Goal: Task Accomplishment & Management: Manage account settings

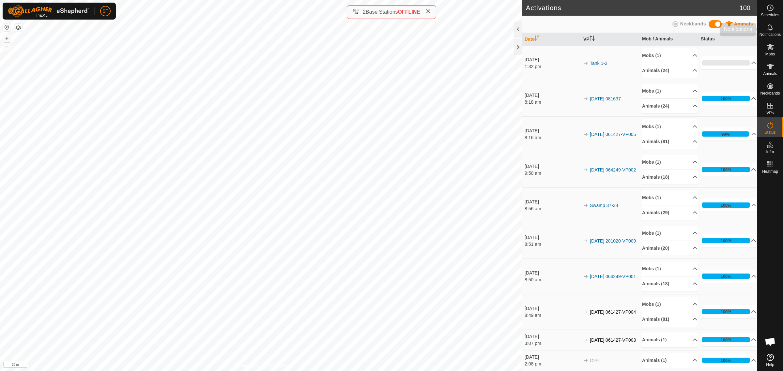
scroll to position [87, 0]
click at [768, 9] on circle at bounding box center [771, 8] width 6 height 6
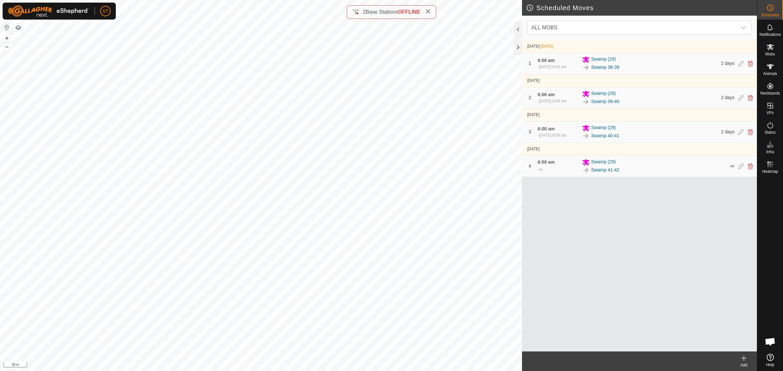
click at [743, 364] on div "Add" at bounding box center [744, 366] width 26 height 6
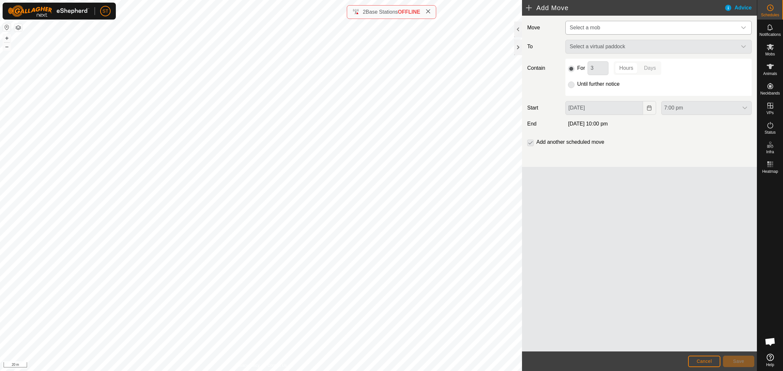
click at [743, 28] on icon "dropdown trigger" at bounding box center [743, 27] width 5 height 5
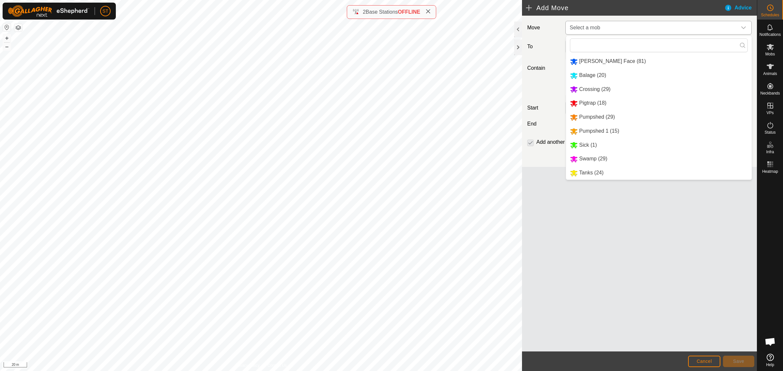
click at [589, 174] on li "Tanks (24)" at bounding box center [659, 172] width 186 height 13
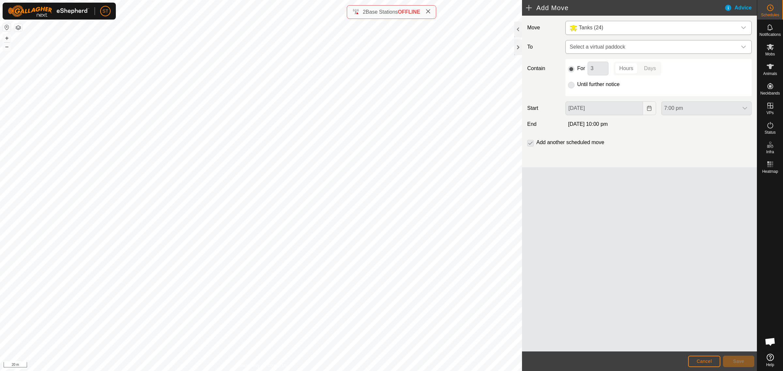
click at [743, 48] on icon "dropdown trigger" at bounding box center [743, 47] width 5 height 3
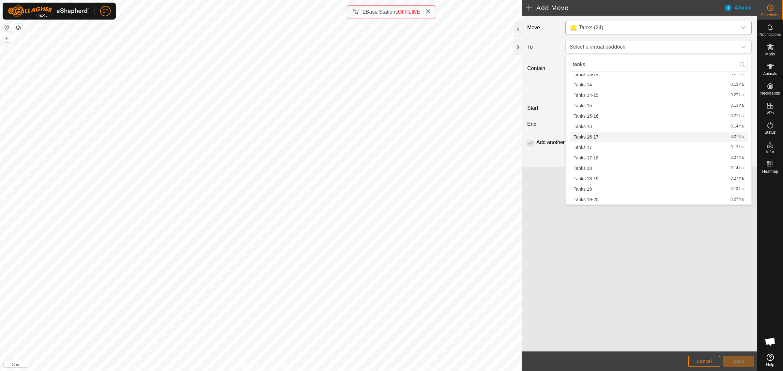
scroll to position [122, 0]
type input "tanks"
click at [585, 190] on span "Tanks 2" at bounding box center [582, 191] width 16 height 5
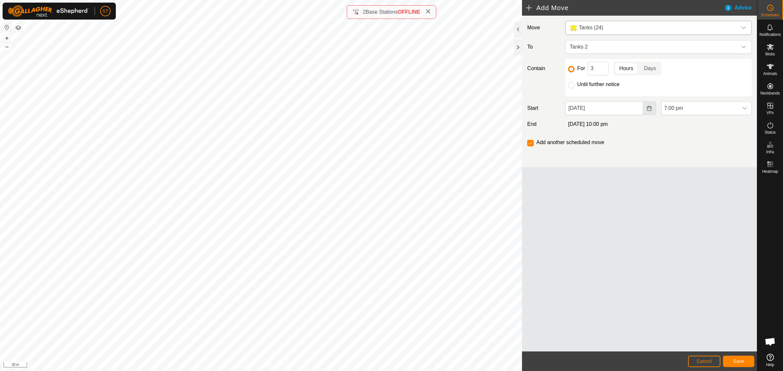
click at [647, 107] on icon "Choose Date" at bounding box center [649, 108] width 4 height 5
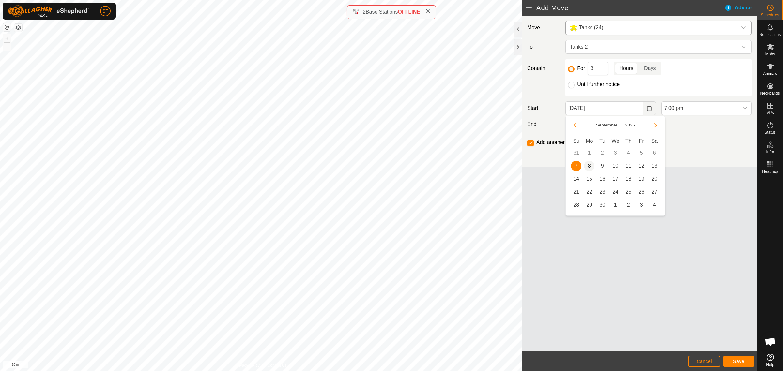
click at [587, 165] on span "8" at bounding box center [589, 166] width 10 height 10
type input "[DATE]"
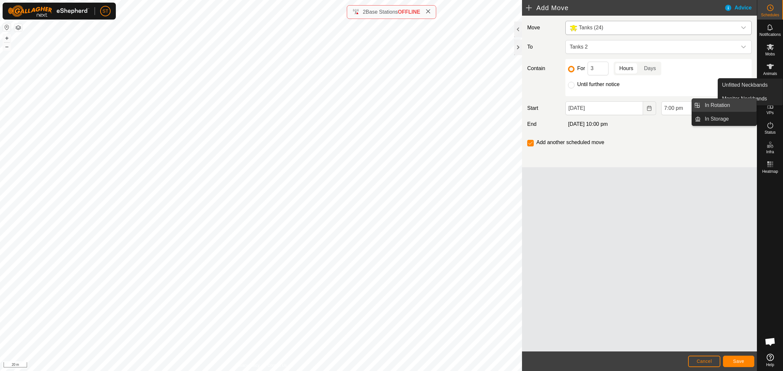
click at [743, 110] on link "In Rotation" at bounding box center [729, 105] width 56 height 13
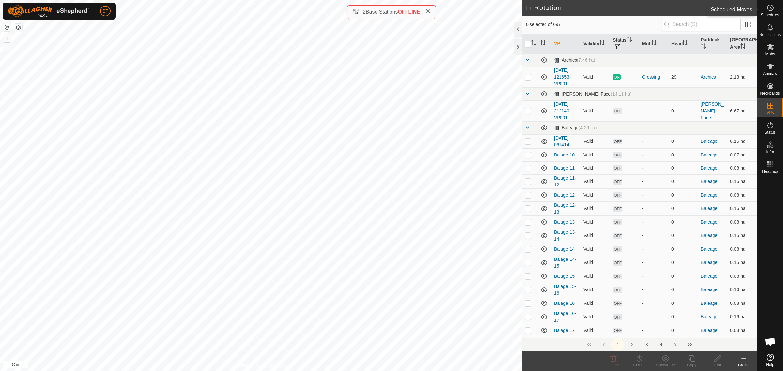
click at [768, 9] on circle at bounding box center [771, 8] width 6 height 6
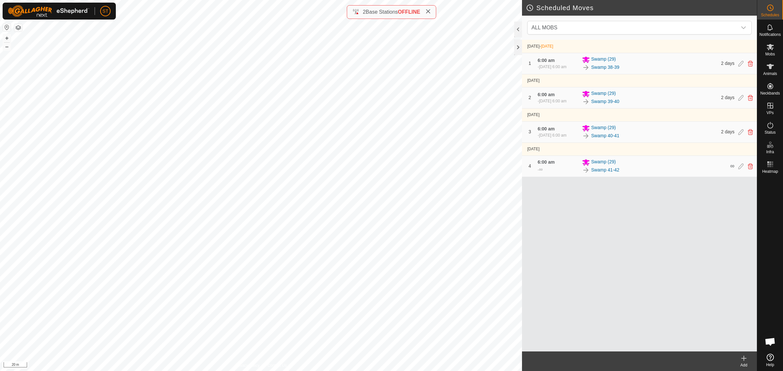
click at [742, 361] on icon at bounding box center [744, 359] width 8 height 8
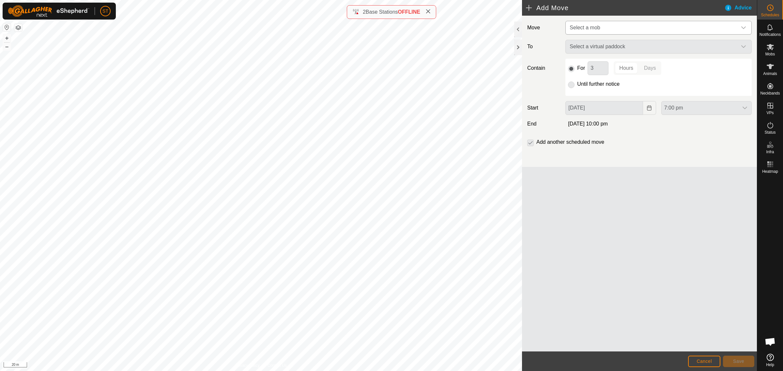
click at [741, 28] on icon "dropdown trigger" at bounding box center [743, 27] width 5 height 5
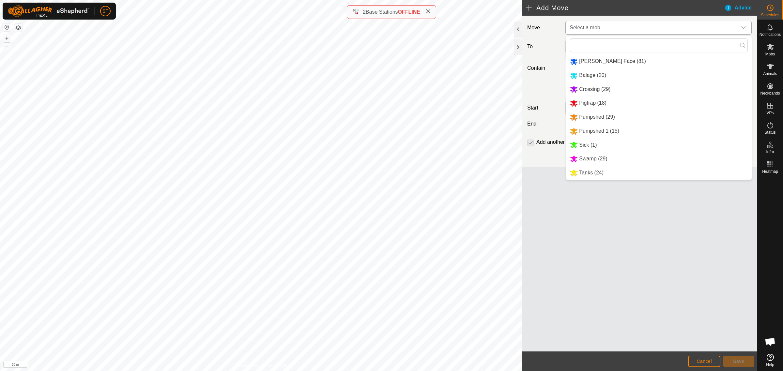
click at [593, 175] on li "Tanks (24)" at bounding box center [659, 172] width 186 height 13
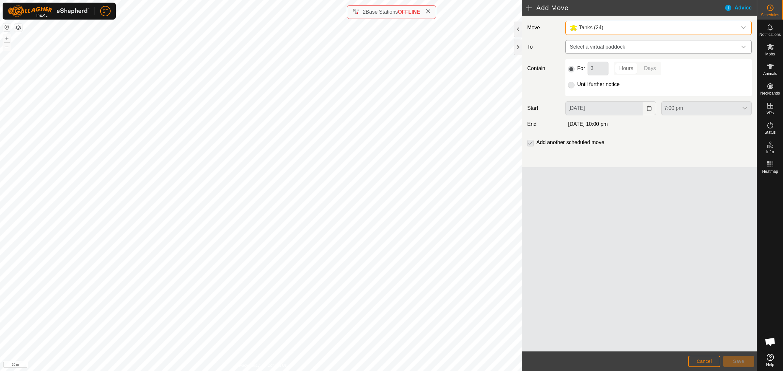
click at [743, 47] on icon "dropdown trigger" at bounding box center [743, 46] width 5 height 5
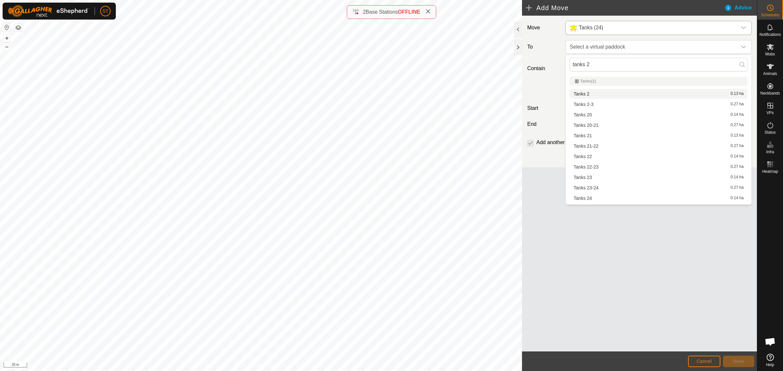
type input "tanks 2"
click at [582, 93] on li "Tanks 2 0.13 ha" at bounding box center [659, 94] width 178 height 10
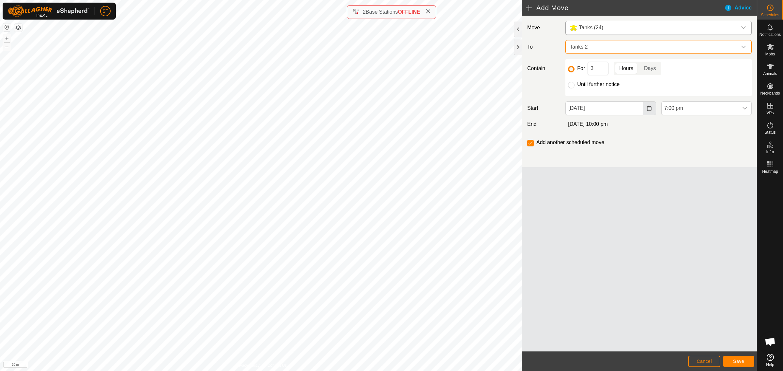
click at [645, 109] on button "Choose Date" at bounding box center [649, 108] width 13 height 14
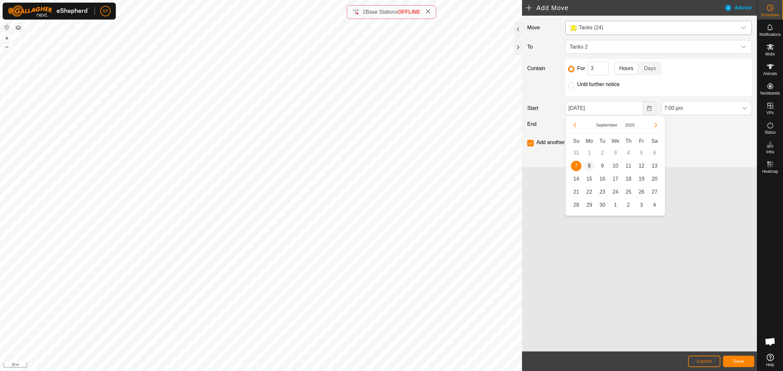
click at [588, 166] on span "8" at bounding box center [589, 166] width 10 height 10
type input "[DATE]"
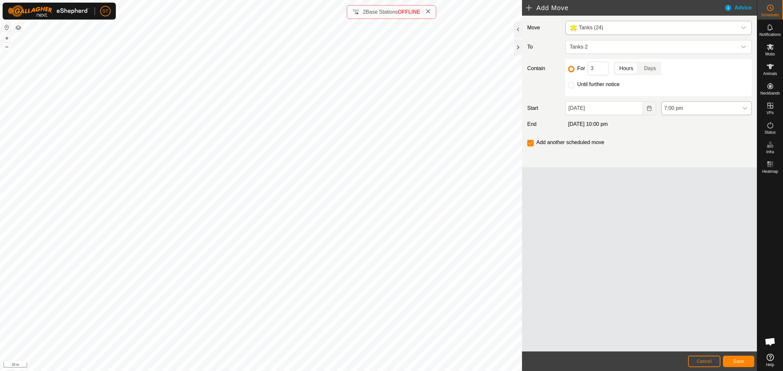
click at [743, 109] on icon "dropdown trigger" at bounding box center [744, 108] width 5 height 5
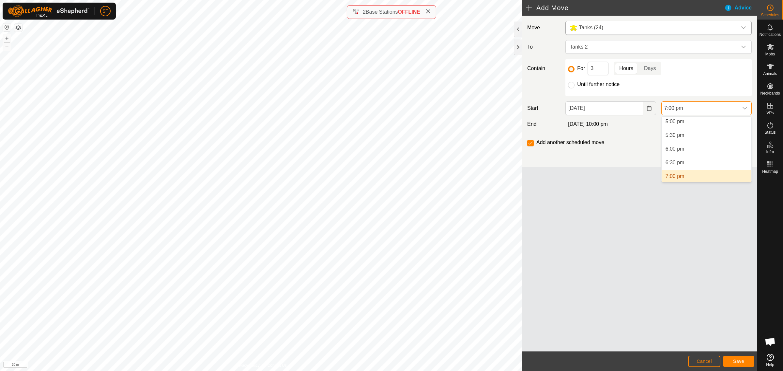
scroll to position [465, 0]
click at [686, 106] on span "7:00 pm" at bounding box center [700, 108] width 77 height 13
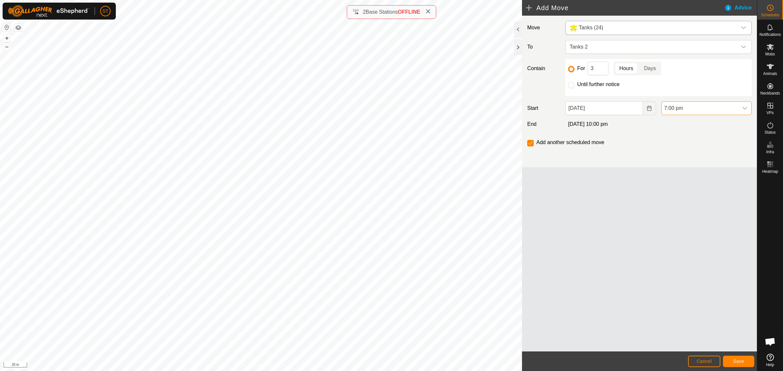
click at [680, 110] on span "7:00 pm" at bounding box center [700, 108] width 77 height 13
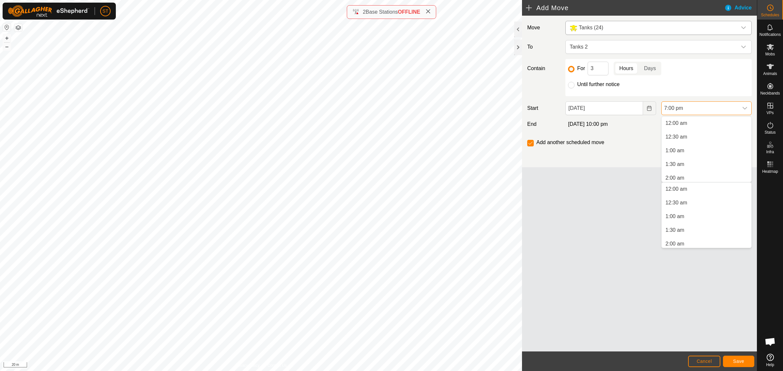
click at [668, 108] on span "7:00 pm" at bounding box center [700, 108] width 77 height 13
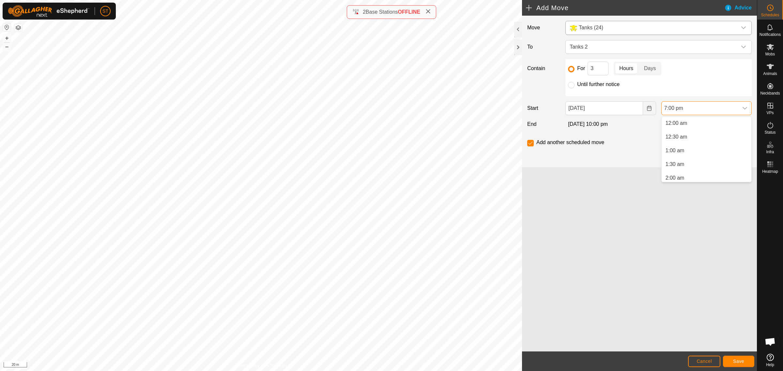
click at [671, 105] on span "7:00 pm" at bounding box center [700, 108] width 77 height 13
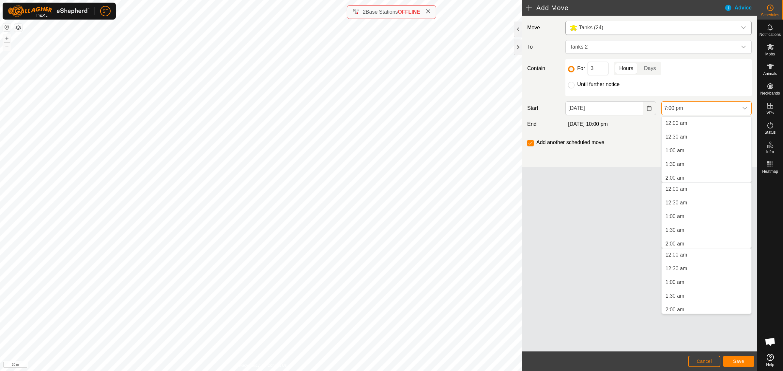
click at [671, 105] on span "7:00 pm" at bounding box center [700, 108] width 77 height 13
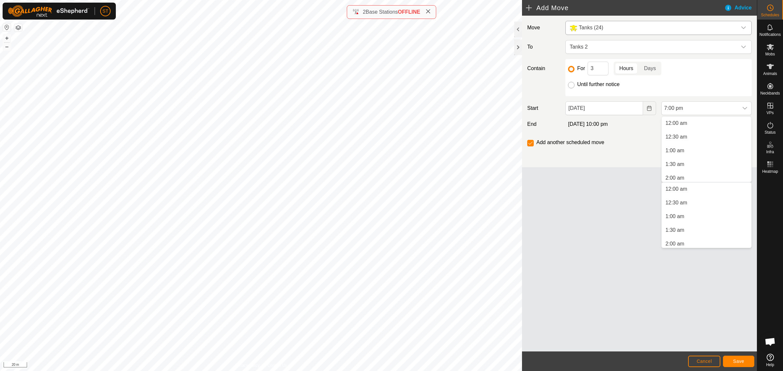
click at [573, 86] on input "Until further notice" at bounding box center [571, 85] width 7 height 7
radio input "true"
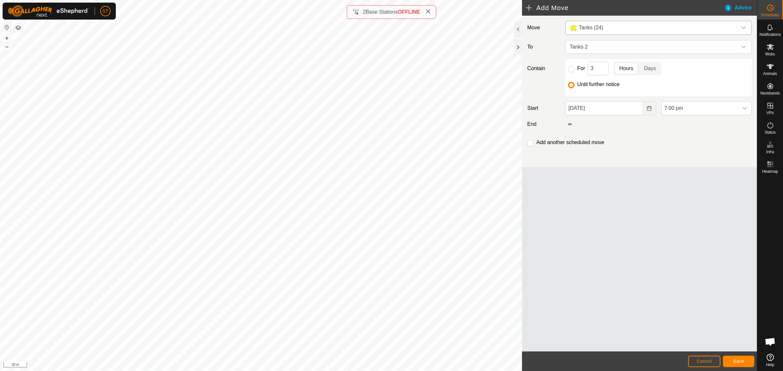
scroll to position [468, 0]
click at [745, 108] on icon "dropdown trigger" at bounding box center [744, 108] width 5 height 5
click at [680, 149] on li "6:00 am" at bounding box center [707, 148] width 90 height 13
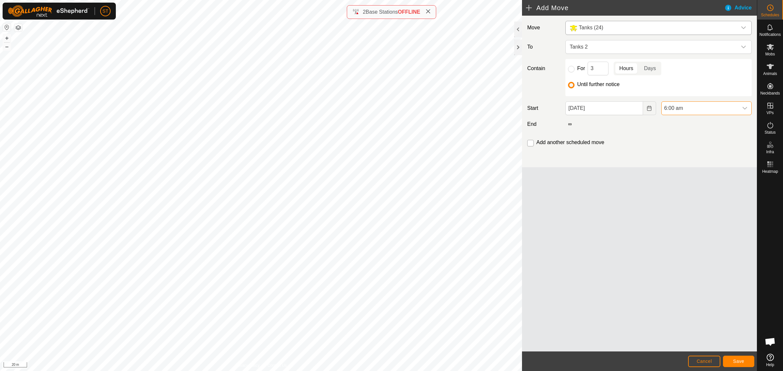
click at [530, 145] on input "checkbox" at bounding box center [530, 143] width 7 height 7
click at [738, 360] on span "Save" at bounding box center [738, 361] width 11 height 5
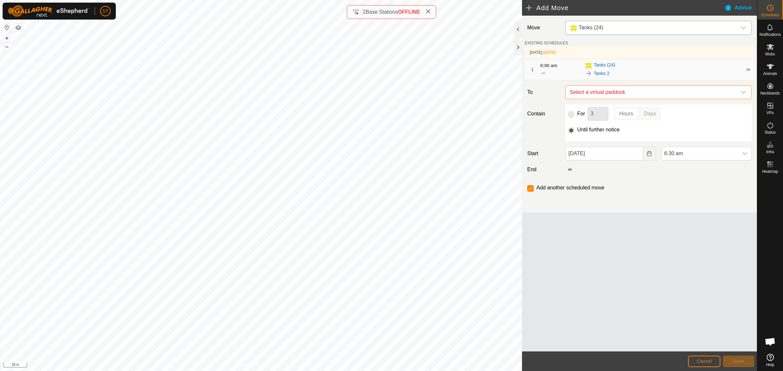
click at [712, 93] on span "Select a virtual paddock" at bounding box center [652, 92] width 170 height 13
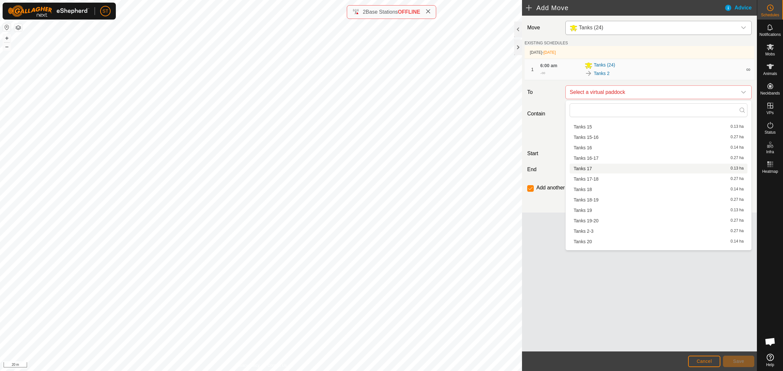
scroll to position [163, 0]
click at [587, 216] on li "Tanks 2-3 0.27 ha" at bounding box center [659, 217] width 178 height 10
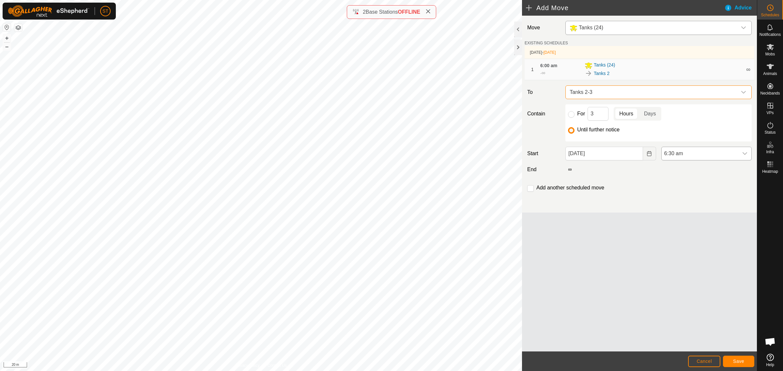
click at [745, 155] on icon "dropdown trigger" at bounding box center [745, 153] width 5 height 3
click at [679, 170] on li "3:00 pm" at bounding box center [707, 169] width 90 height 13
click at [531, 191] on input "checkbox" at bounding box center [530, 188] width 7 height 7
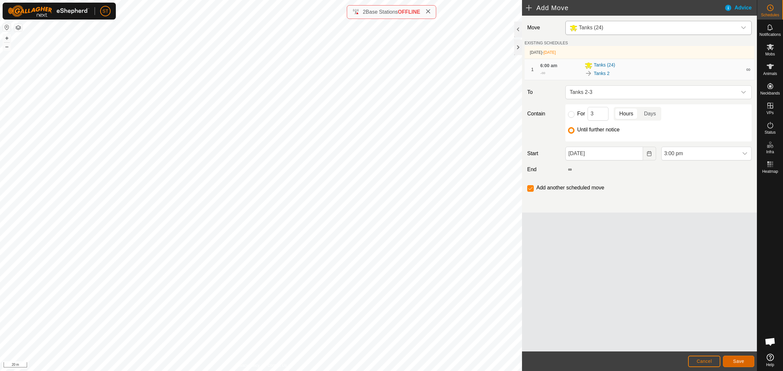
click at [739, 363] on span "Save" at bounding box center [738, 361] width 11 height 5
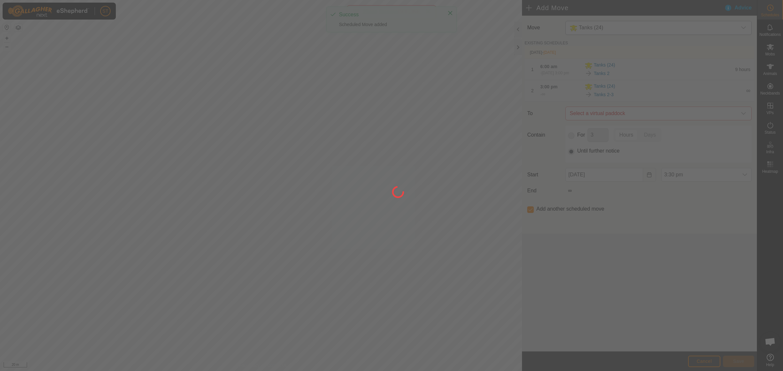
click at [728, 113] on div at bounding box center [391, 185] width 783 height 371
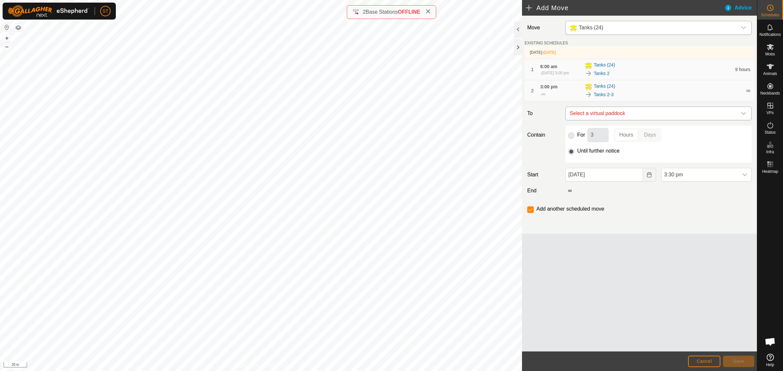
click at [741, 115] on icon "dropdown trigger" at bounding box center [743, 113] width 5 height 5
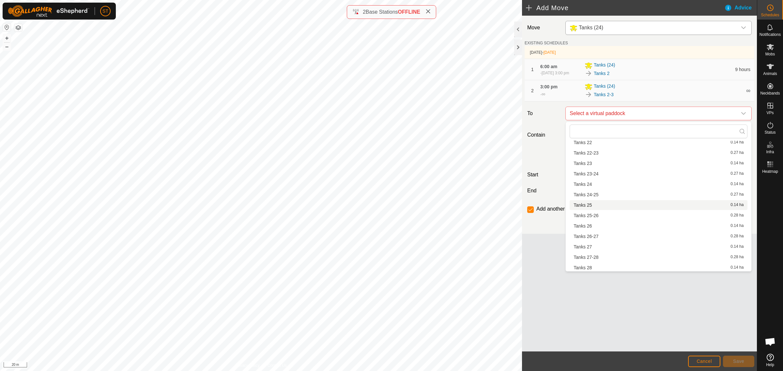
scroll to position [367, 0]
click at [585, 252] on li "Tanks 3 0.14 ha" at bounding box center [659, 253] width 178 height 10
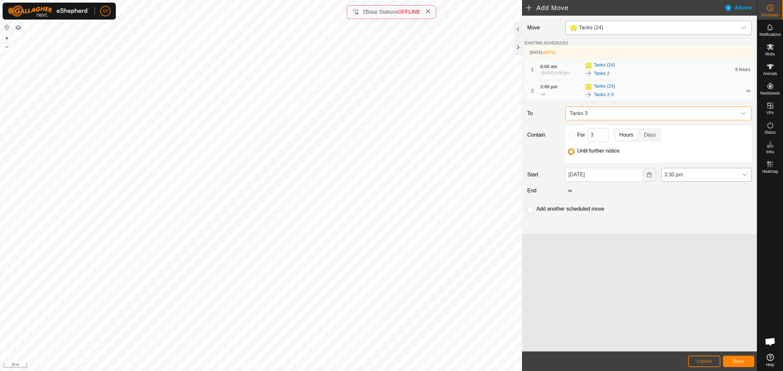
click at [745, 176] on icon "dropdown trigger" at bounding box center [745, 175] width 5 height 3
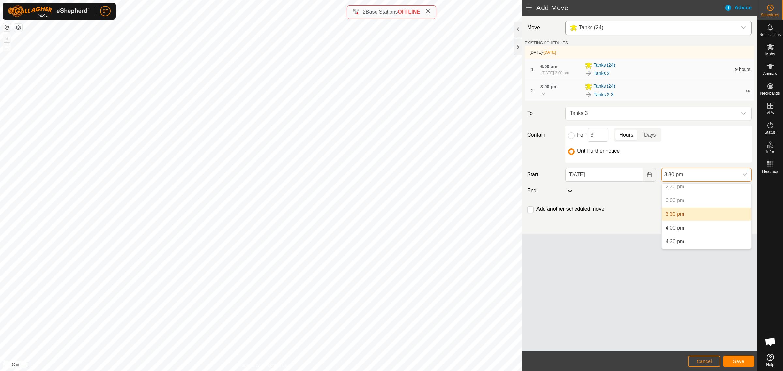
scroll to position [454, 0]
click at [681, 230] on li "6:00 pm" at bounding box center [707, 230] width 90 height 13
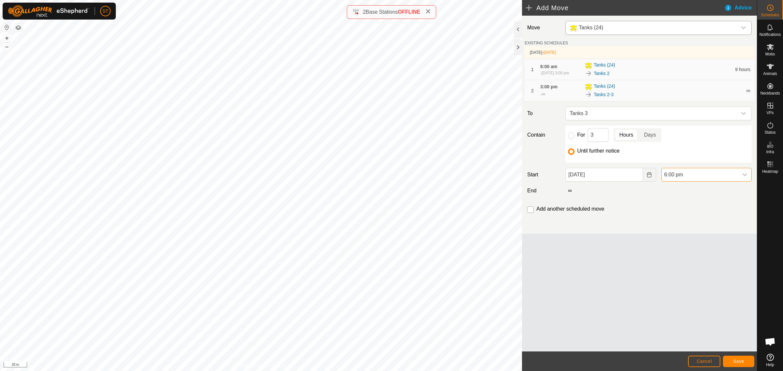
click at [531, 211] on input "checkbox" at bounding box center [530, 210] width 7 height 7
checkbox input "true"
click at [736, 361] on span "Save" at bounding box center [738, 361] width 11 height 5
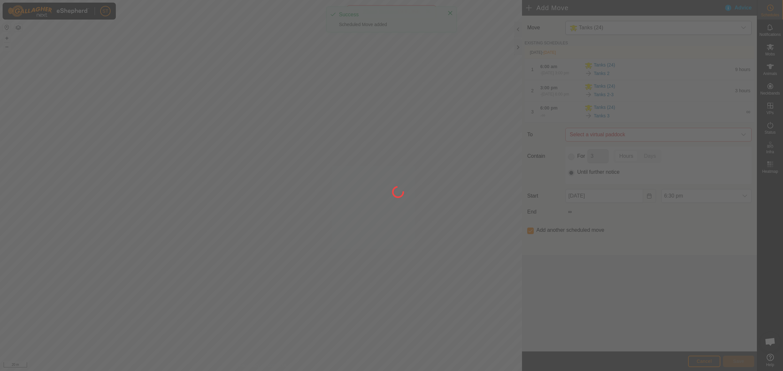
click at [746, 136] on div at bounding box center [391, 185] width 783 height 371
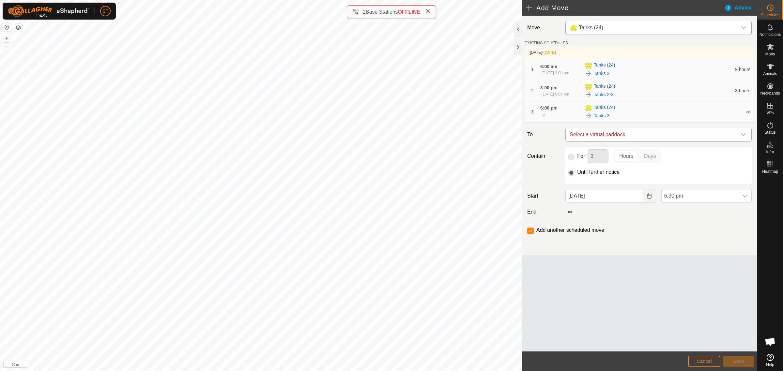
click at [745, 136] on icon "dropdown trigger" at bounding box center [743, 134] width 5 height 5
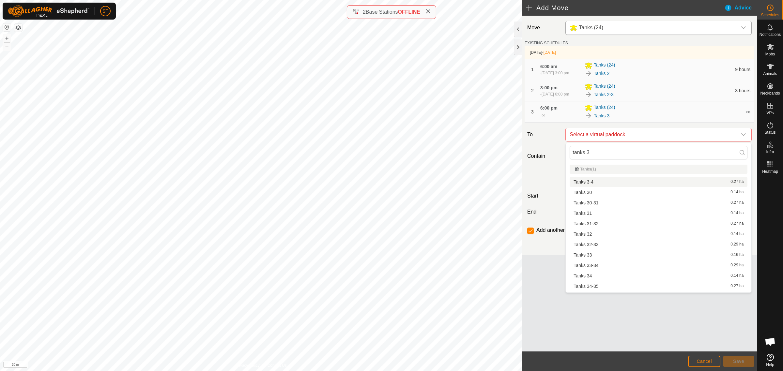
type input "tanks 3"
click at [583, 180] on li "Tanks 3-4 0.27 ha" at bounding box center [659, 182] width 178 height 10
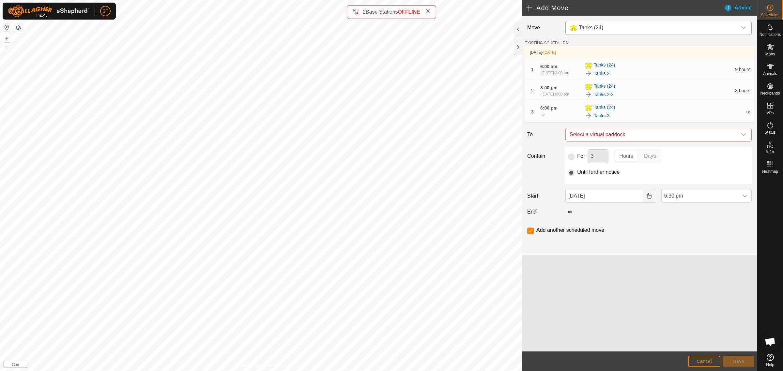
checkbox input "false"
click at [651, 196] on icon "Choose Date" at bounding box center [649, 196] width 5 height 5
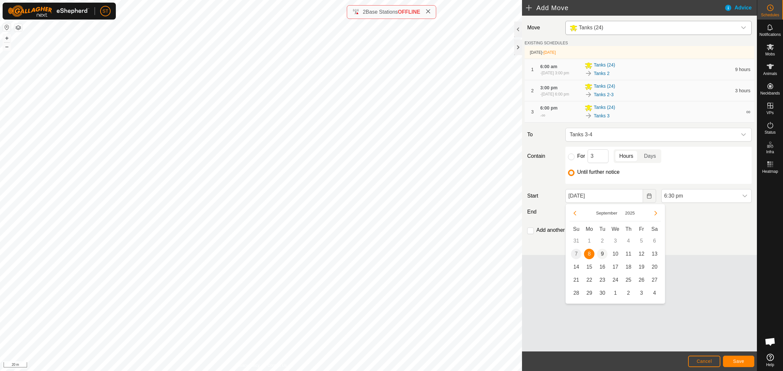
click at [601, 255] on span "9" at bounding box center [602, 254] width 10 height 10
type input "[DATE]"
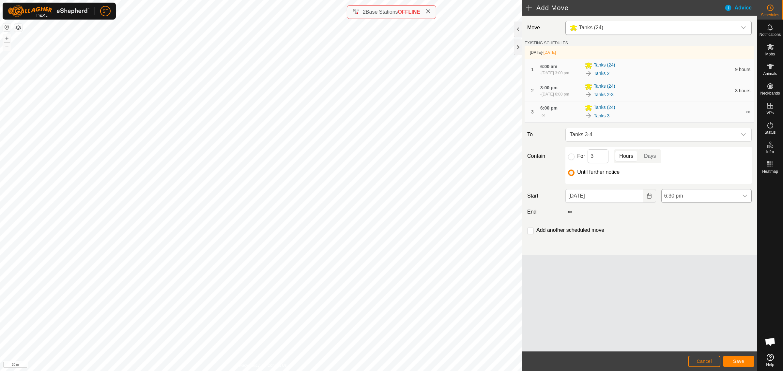
click at [745, 199] on icon "dropdown trigger" at bounding box center [744, 196] width 5 height 5
click at [678, 252] on li "6:00 am" at bounding box center [707, 253] width 90 height 13
click at [531, 232] on input "checkbox" at bounding box center [530, 231] width 7 height 7
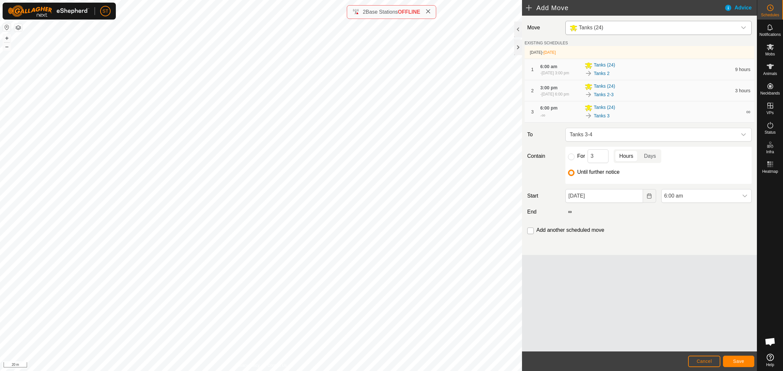
checkbox input "true"
click at [736, 361] on span "Save" at bounding box center [738, 361] width 11 height 5
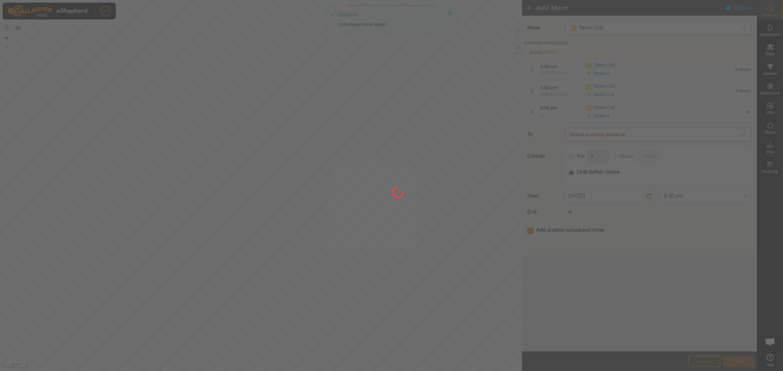
type input "[DATE]"
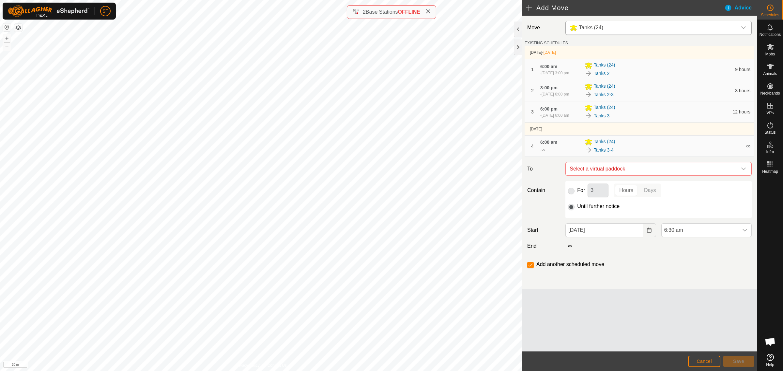
click at [743, 169] on icon "dropdown trigger" at bounding box center [743, 168] width 5 height 5
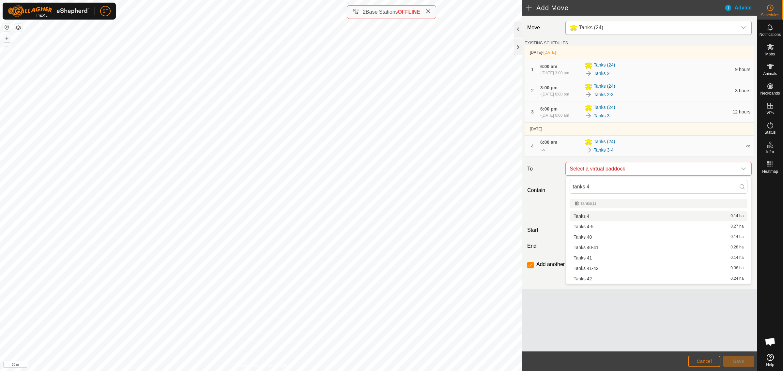
type input "tanks 4"
click at [585, 216] on li "Tanks 4 0.14 ha" at bounding box center [659, 216] width 178 height 10
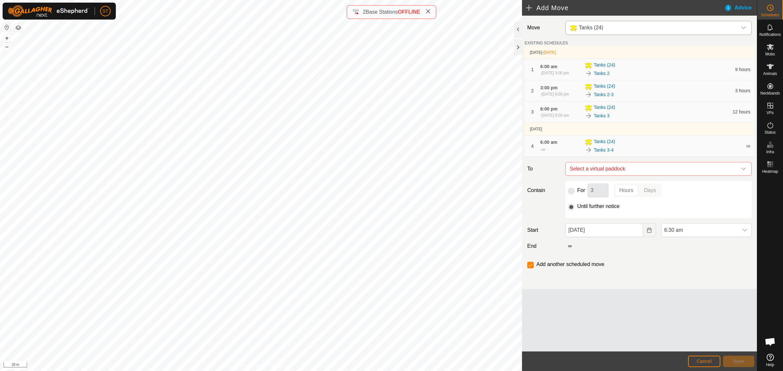
checkbox input "false"
click at [744, 230] on icon "dropdown trigger" at bounding box center [744, 230] width 5 height 5
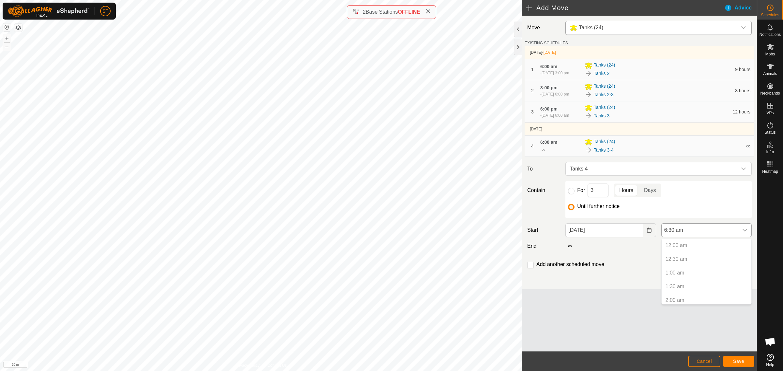
click at [743, 231] on icon "dropdown trigger" at bounding box center [745, 230] width 5 height 3
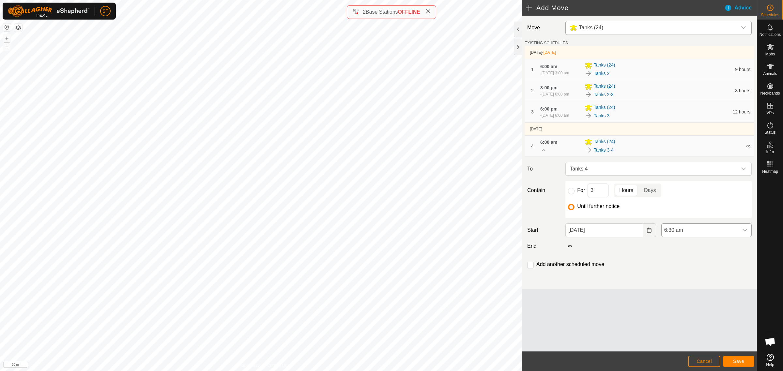
click at [746, 231] on icon "dropdown trigger" at bounding box center [745, 230] width 5 height 3
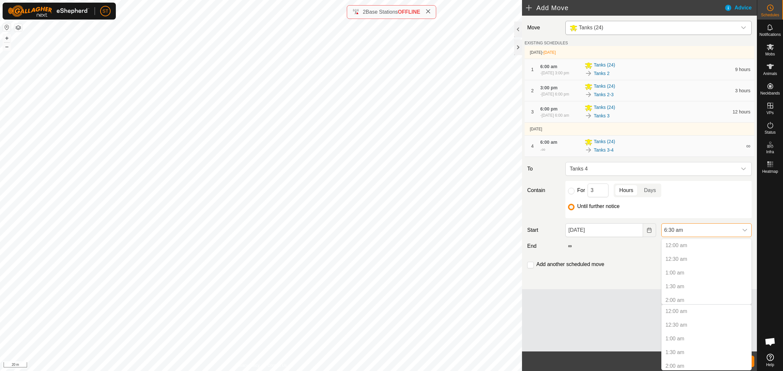
click at [744, 230] on icon "dropdown trigger" at bounding box center [744, 230] width 5 height 5
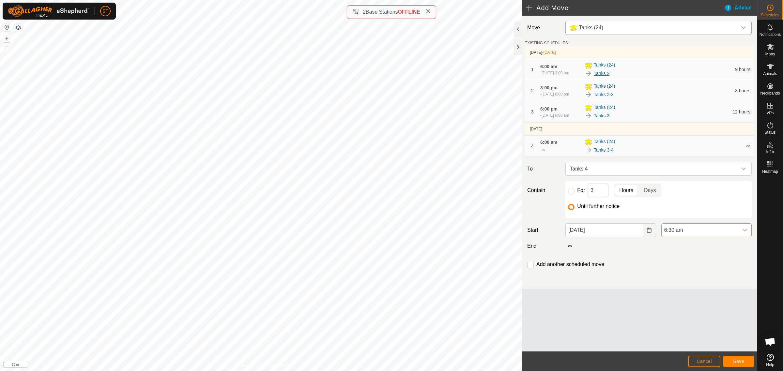
scroll to position [126, 0]
click at [745, 232] on icon "dropdown trigger" at bounding box center [745, 230] width 5 height 3
click at [679, 245] on li "9:00 am" at bounding box center [707, 246] width 90 height 13
click at [743, 361] on span "Save" at bounding box center [738, 361] width 11 height 5
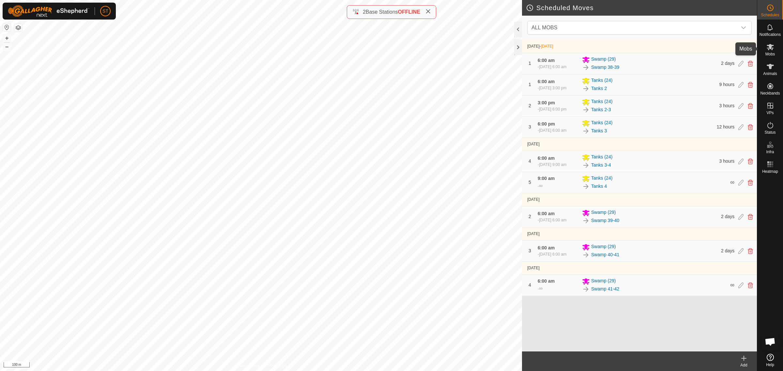
click at [774, 49] on icon at bounding box center [771, 47] width 8 height 8
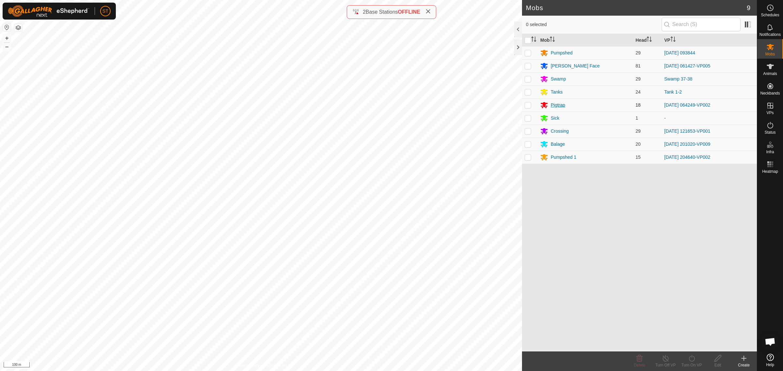
click at [560, 105] on div "Pigtrap" at bounding box center [558, 105] width 14 height 7
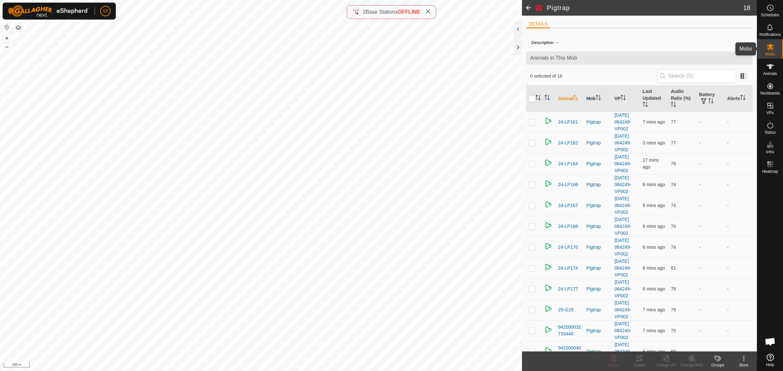
click at [772, 47] on icon at bounding box center [771, 47] width 8 height 8
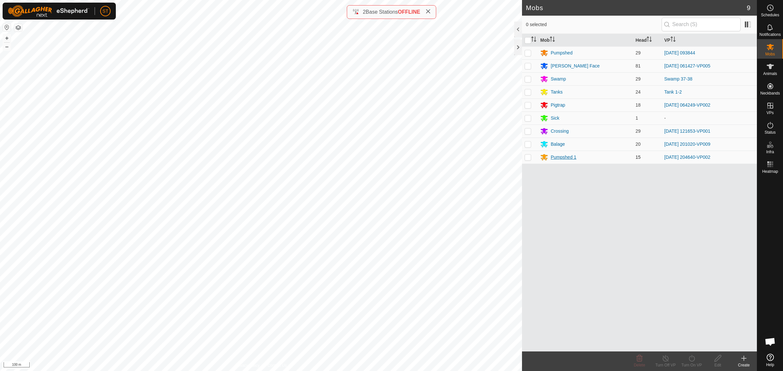
click at [559, 155] on div "Pumpshed 1" at bounding box center [564, 157] width 26 height 7
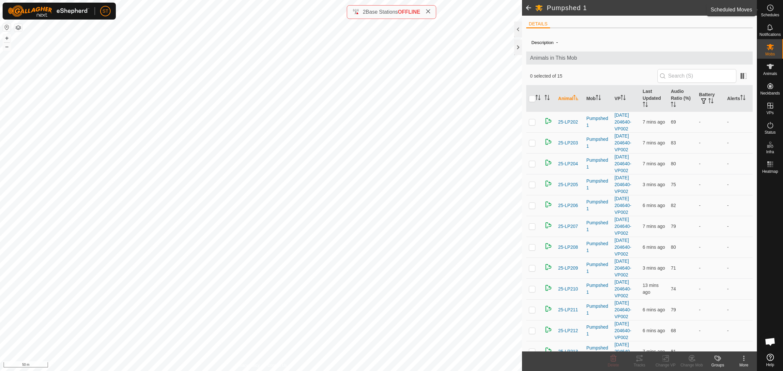
click at [772, 11] on icon at bounding box center [771, 8] width 8 height 8
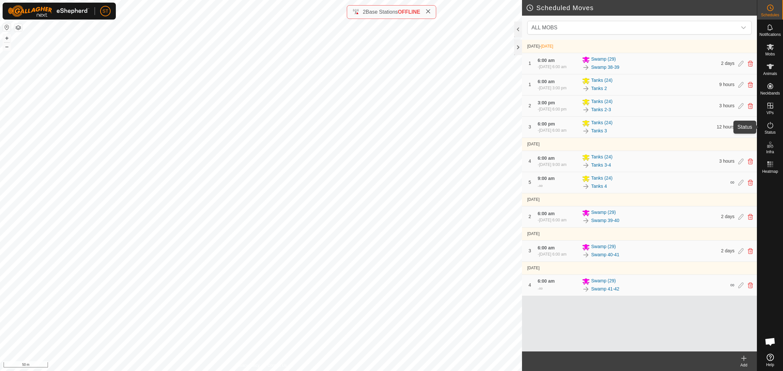
click at [773, 127] on icon at bounding box center [771, 125] width 6 height 7
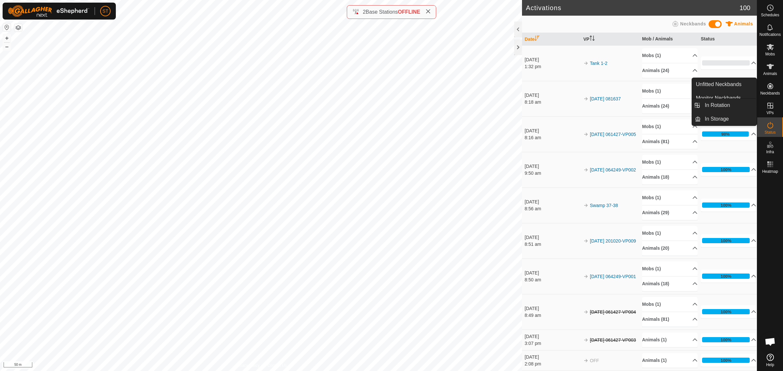
click at [770, 108] on icon at bounding box center [771, 106] width 6 height 6
click at [717, 105] on link "In Rotation" at bounding box center [729, 105] width 56 height 13
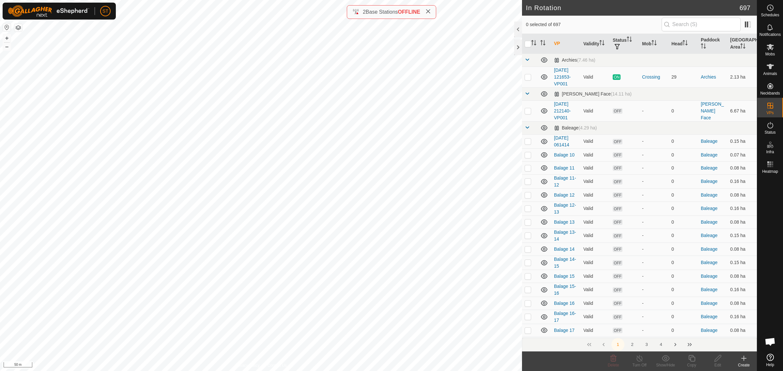
click at [743, 362] on icon at bounding box center [744, 359] width 8 height 8
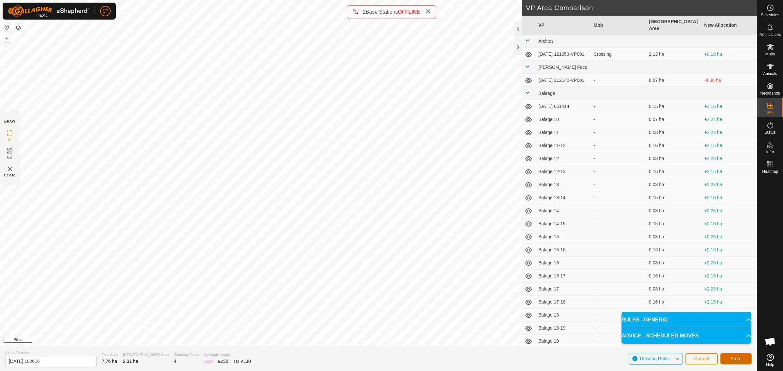
click at [738, 356] on span "Save" at bounding box center [736, 358] width 11 height 5
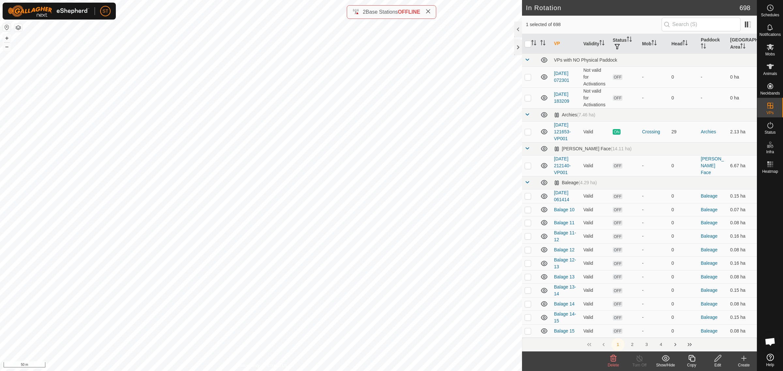
click at [611, 358] on icon at bounding box center [614, 358] width 6 height 7
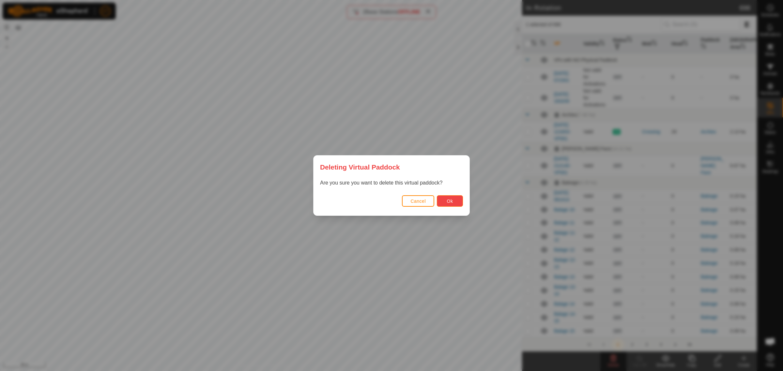
click at [447, 200] on span "Ok" at bounding box center [450, 201] width 6 height 5
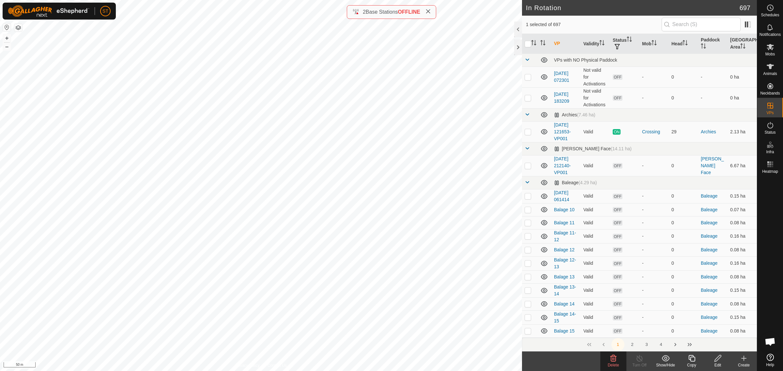
click at [615, 361] on icon at bounding box center [614, 359] width 8 height 8
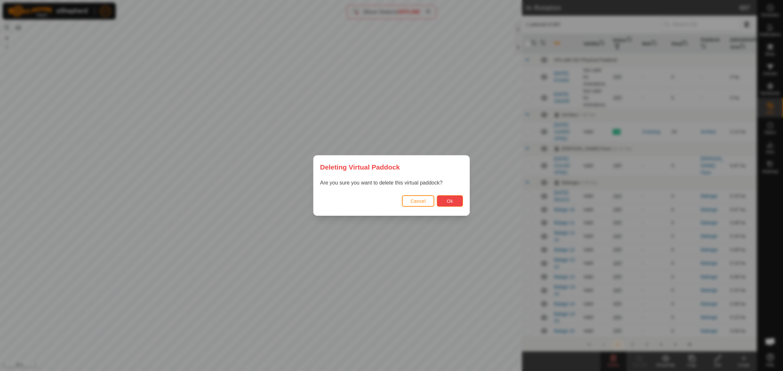
click at [445, 202] on button "Ok" at bounding box center [450, 200] width 26 height 11
checkbox input "false"
